Goal: Task Accomplishment & Management: Manage account settings

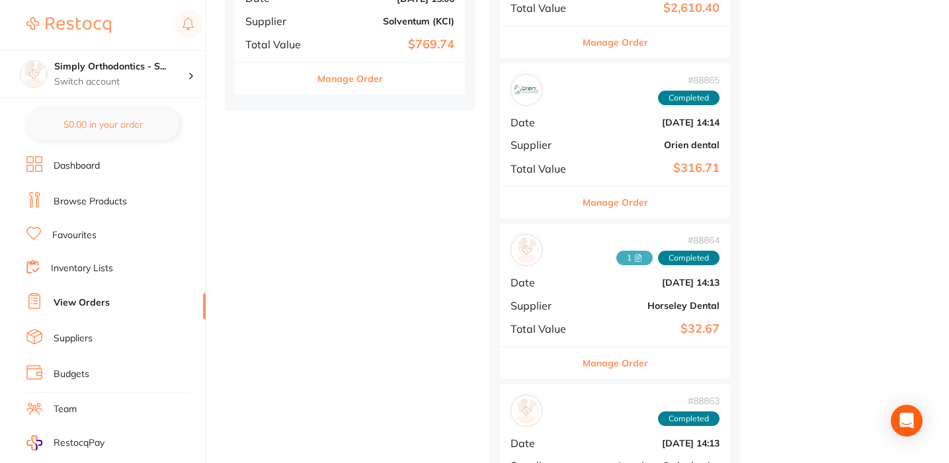
scroll to position [1894, 0]
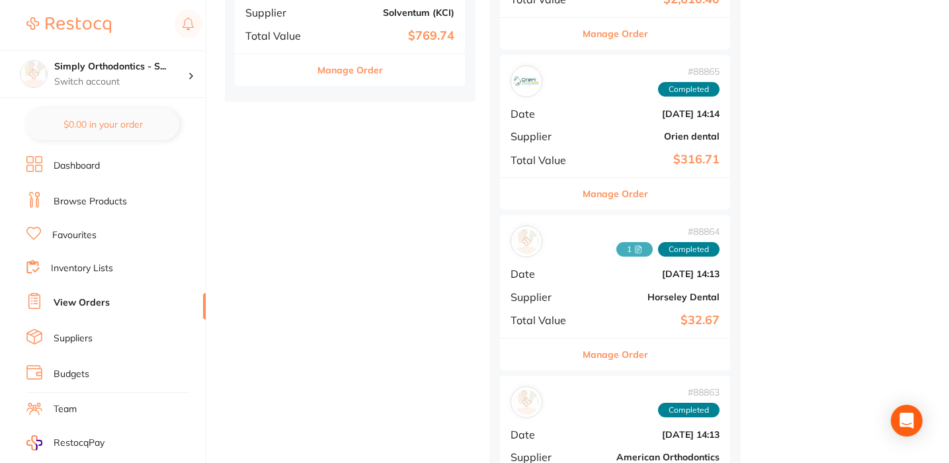
click at [627, 178] on button "Manage Order" at bounding box center [614, 194] width 65 height 32
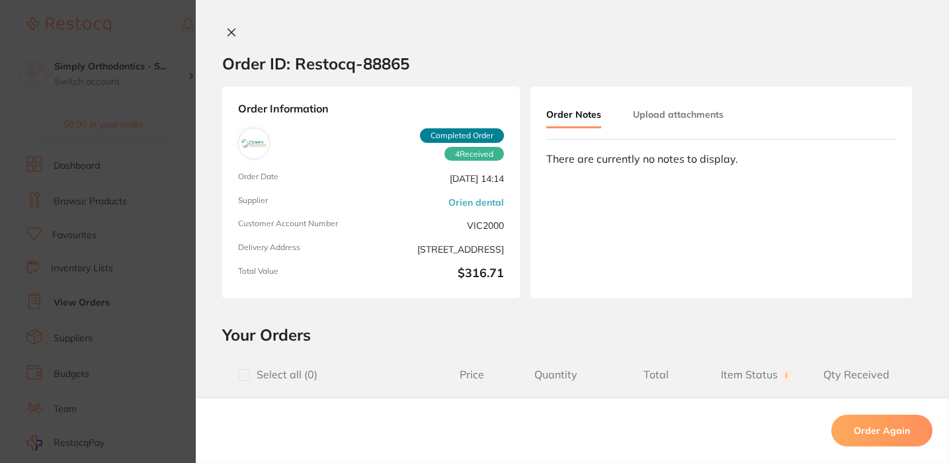
click at [222, 36] on button at bounding box center [231, 33] width 19 height 14
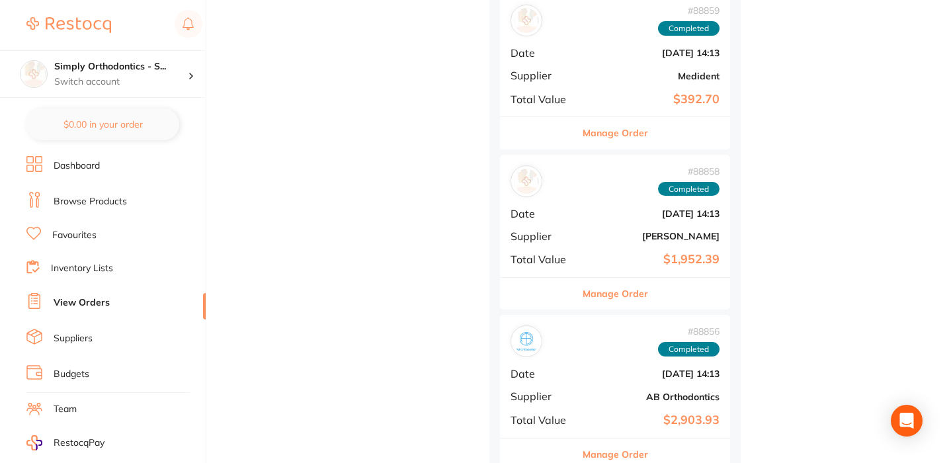
scroll to position [3000, 0]
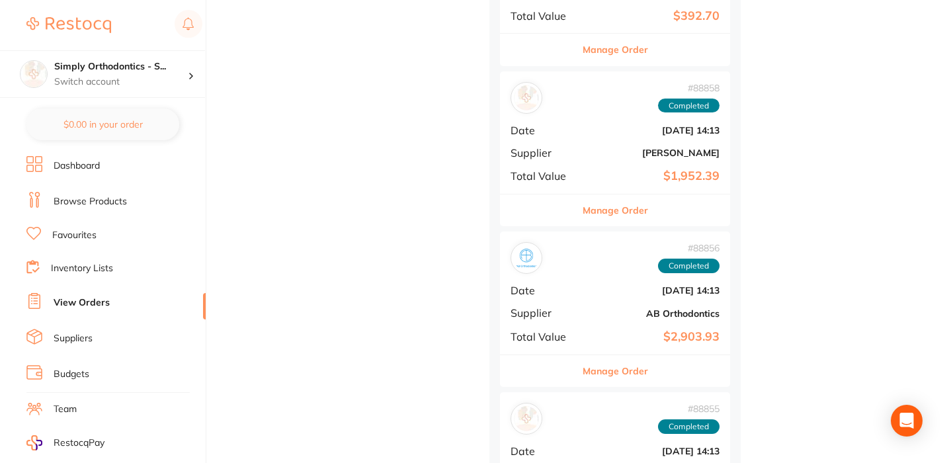
click at [586, 194] on button "Manage Order" at bounding box center [614, 210] width 65 height 32
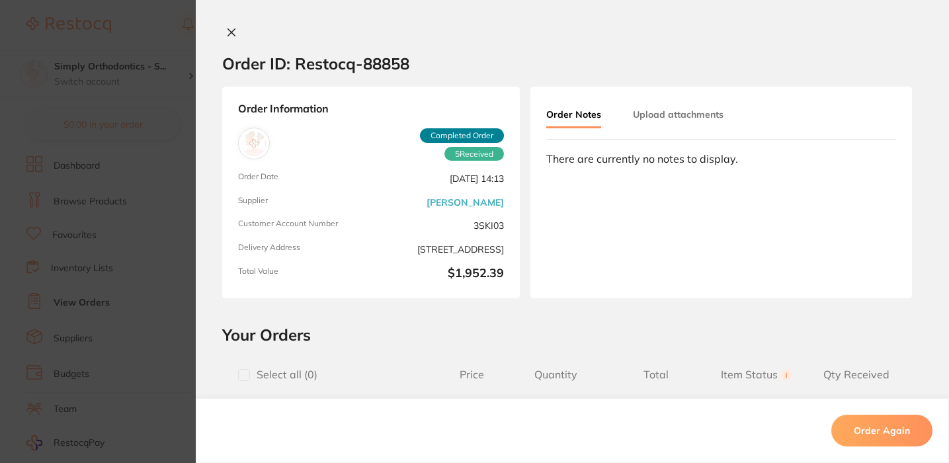
click at [231, 25] on div "Order ID: Restocq- 88858 Order Information 5 Received Completed Order Order Dat…" at bounding box center [572, 231] width 753 height 463
click at [229, 30] on icon at bounding box center [231, 32] width 11 height 11
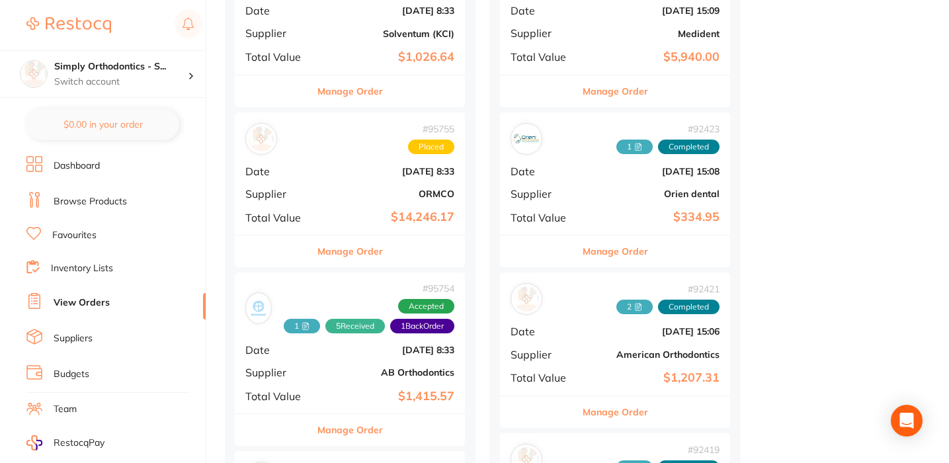
scroll to position [709, 0]
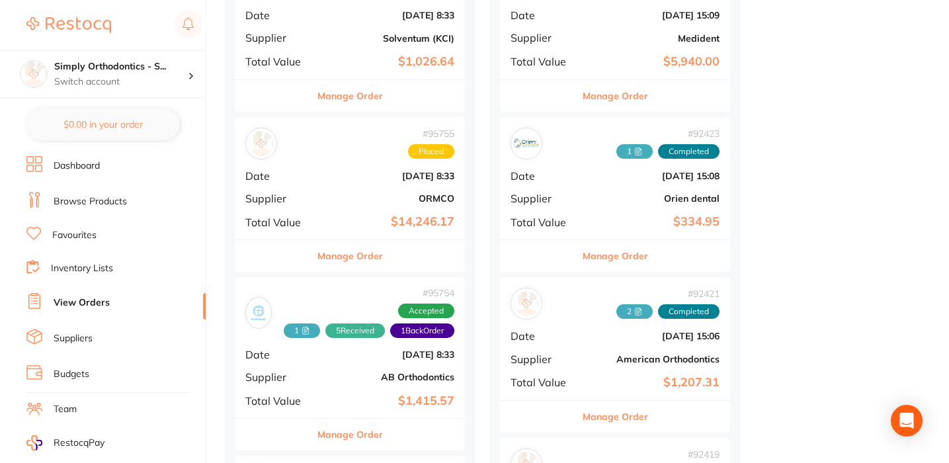
click at [620, 251] on button "Manage Order" at bounding box center [614, 256] width 65 height 32
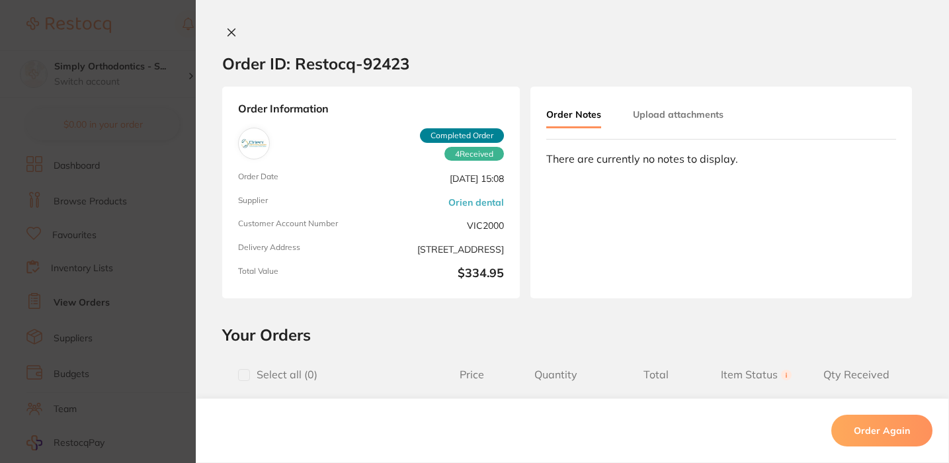
click at [229, 32] on icon at bounding box center [231, 32] width 7 height 7
